Goal: Book appointment/travel/reservation

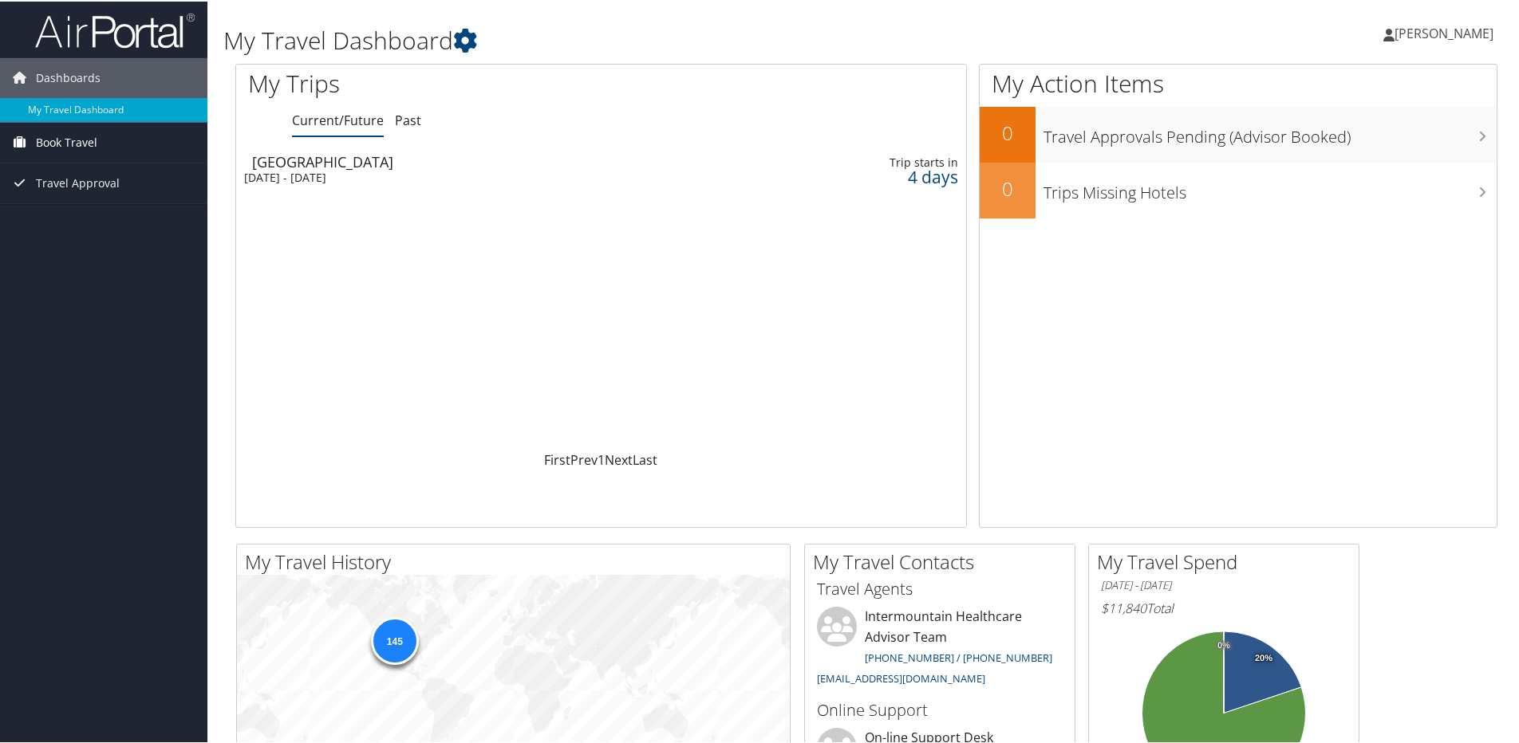
click at [83, 136] on span "Book Travel" at bounding box center [66, 141] width 61 height 40
click at [69, 195] on link "Book/Manage Online Trips" at bounding box center [103, 197] width 207 height 24
